Goal: Information Seeking & Learning: Stay updated

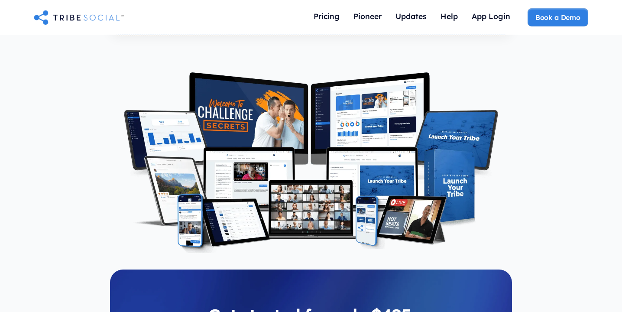
scroll to position [1994, 0]
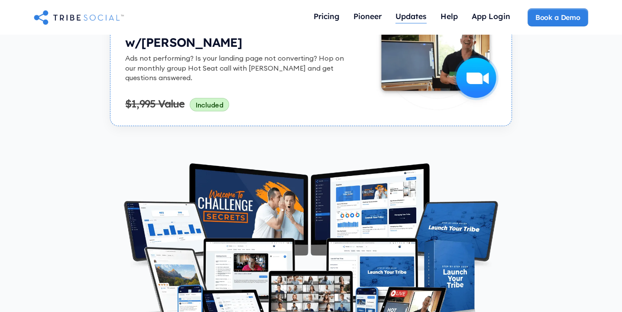
click at [406, 12] on div "Updates" at bounding box center [410, 16] width 31 height 10
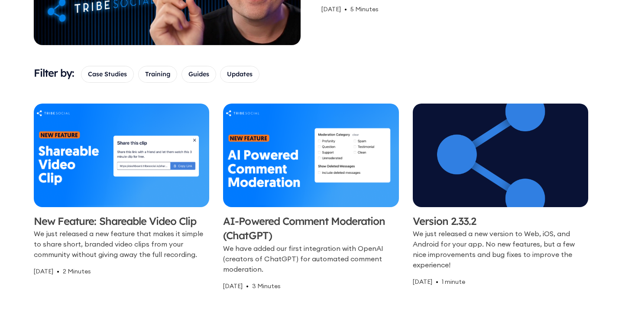
scroll to position [248, 0]
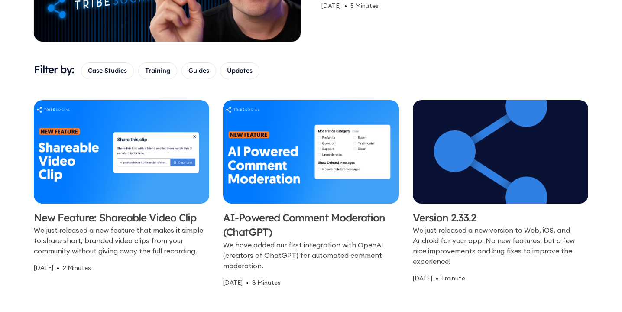
click at [443, 210] on h3 "Version 2.33.2" at bounding box center [499, 217] width 175 height 15
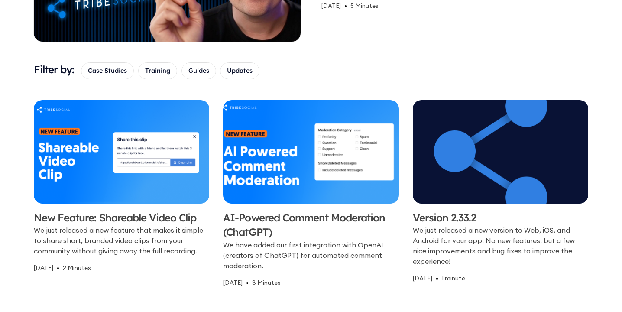
click at [280, 176] on img at bounding box center [311, 151] width 184 height 109
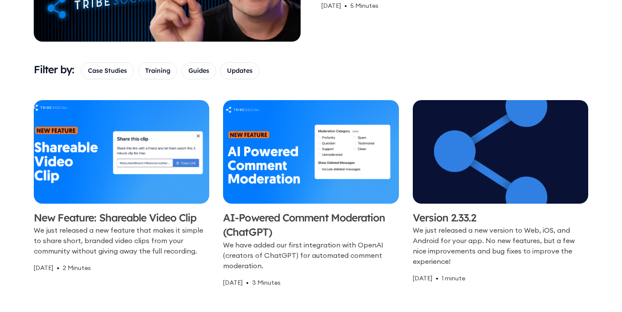
click at [76, 165] on img at bounding box center [121, 151] width 184 height 109
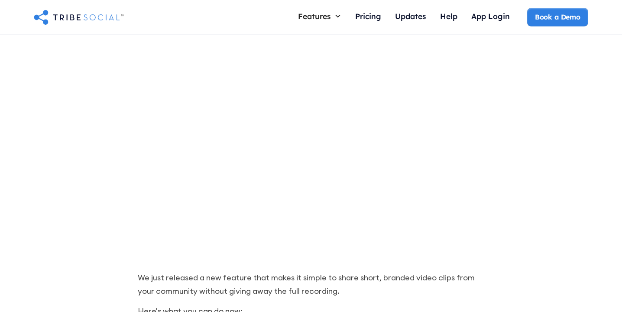
scroll to position [202, 0]
